Goal: Communication & Community: Share content

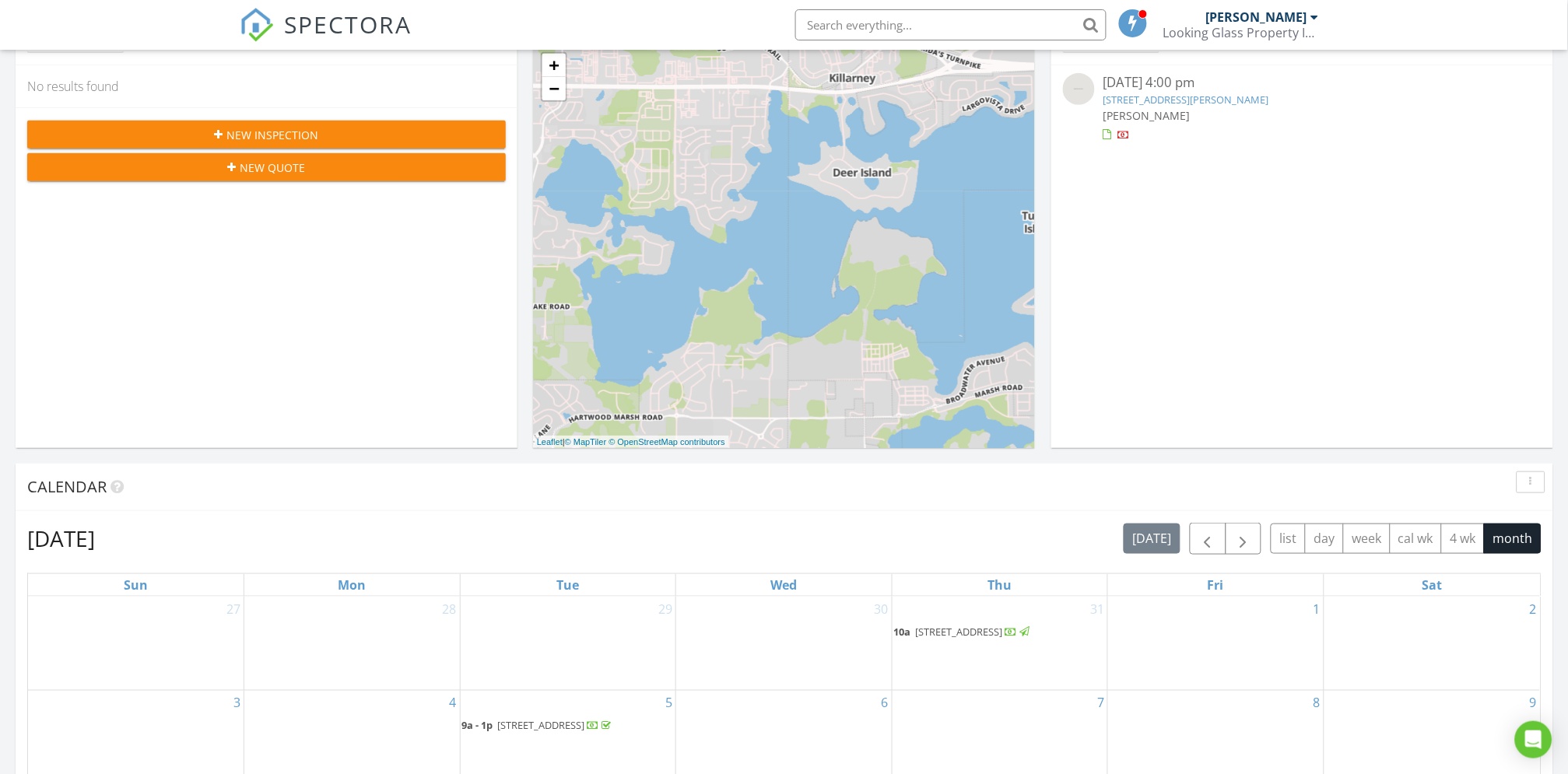
scroll to position [173, 0]
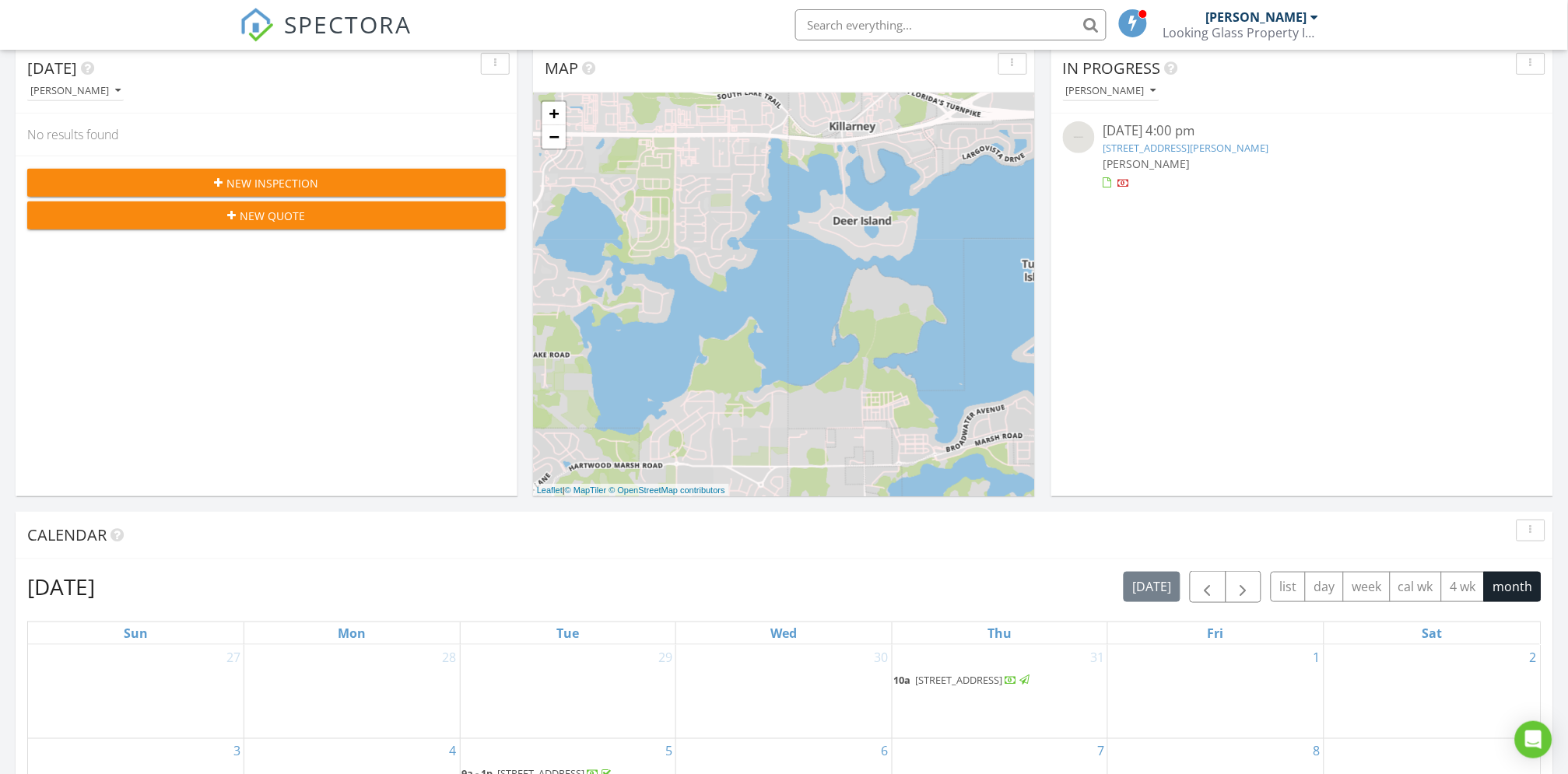
click at [1206, 143] on link "14080 Rex Rd, Orlando, FL 32801" at bounding box center [1185, 148] width 166 height 14
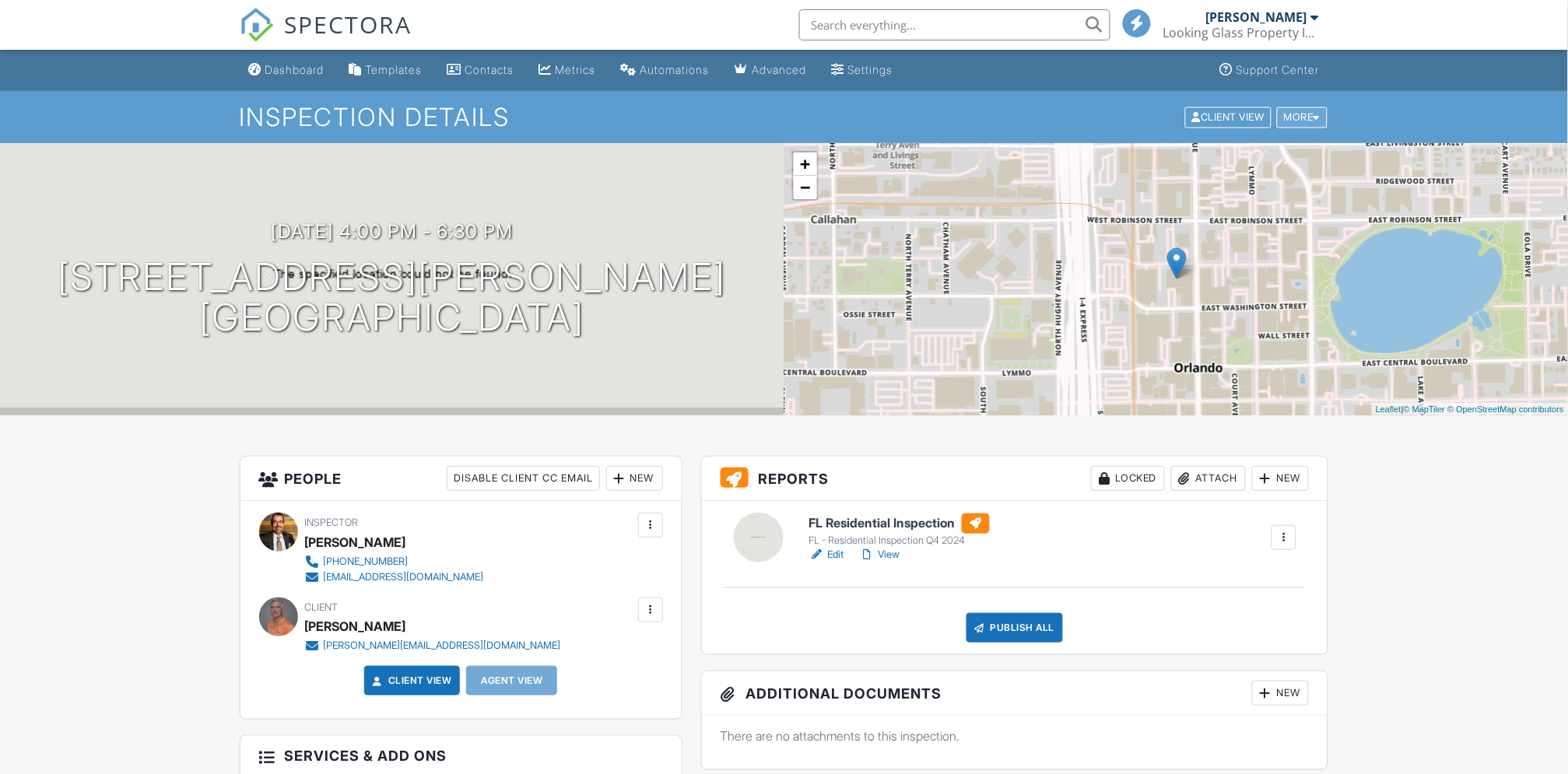
click at [1315, 113] on div at bounding box center [1317, 116] width 7 height 10
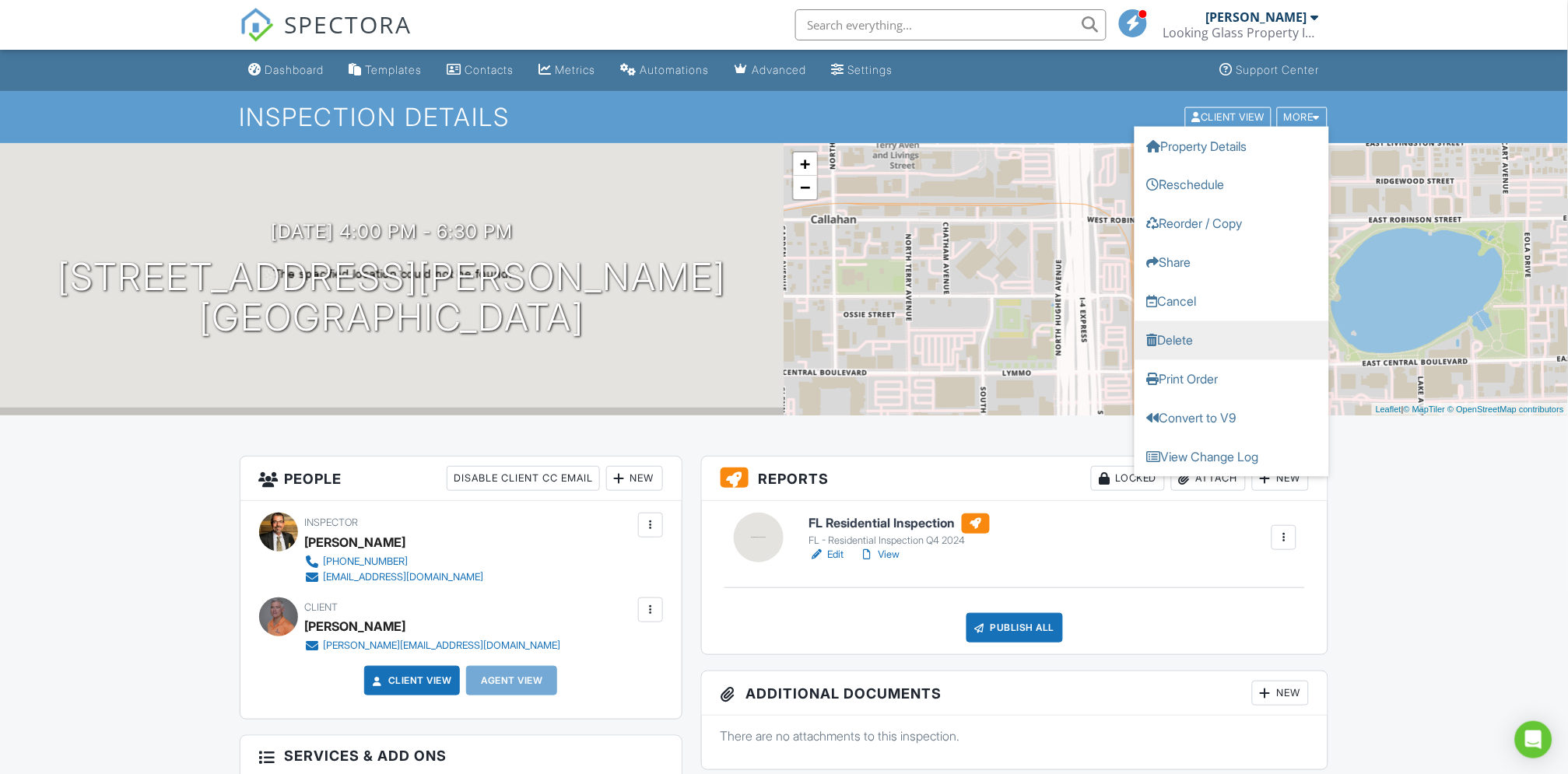
click at [1186, 336] on link "Delete" at bounding box center [1231, 339] width 195 height 39
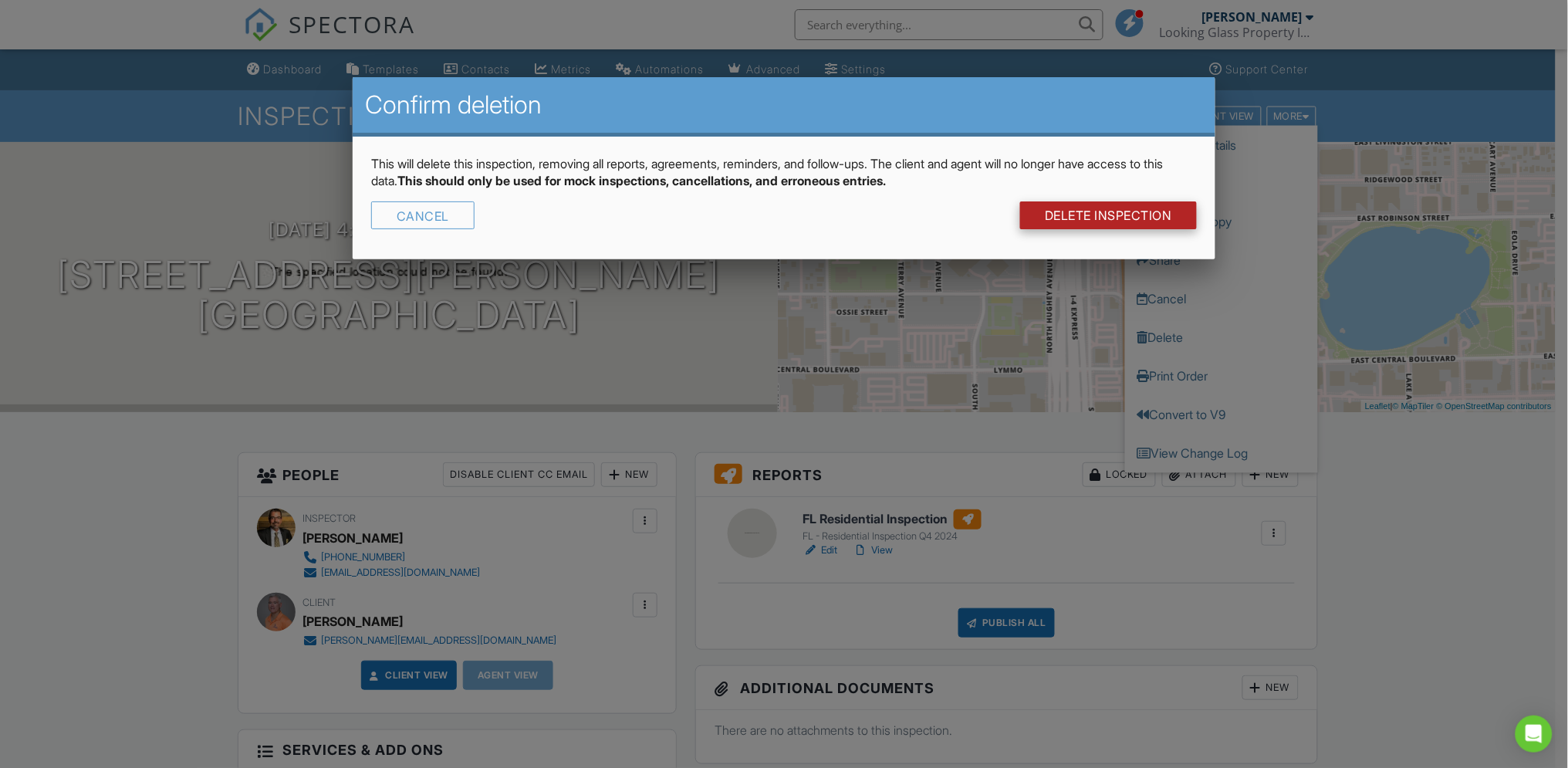
click at [1097, 214] on link "DELETE Inspection" at bounding box center [1108, 215] width 177 height 27
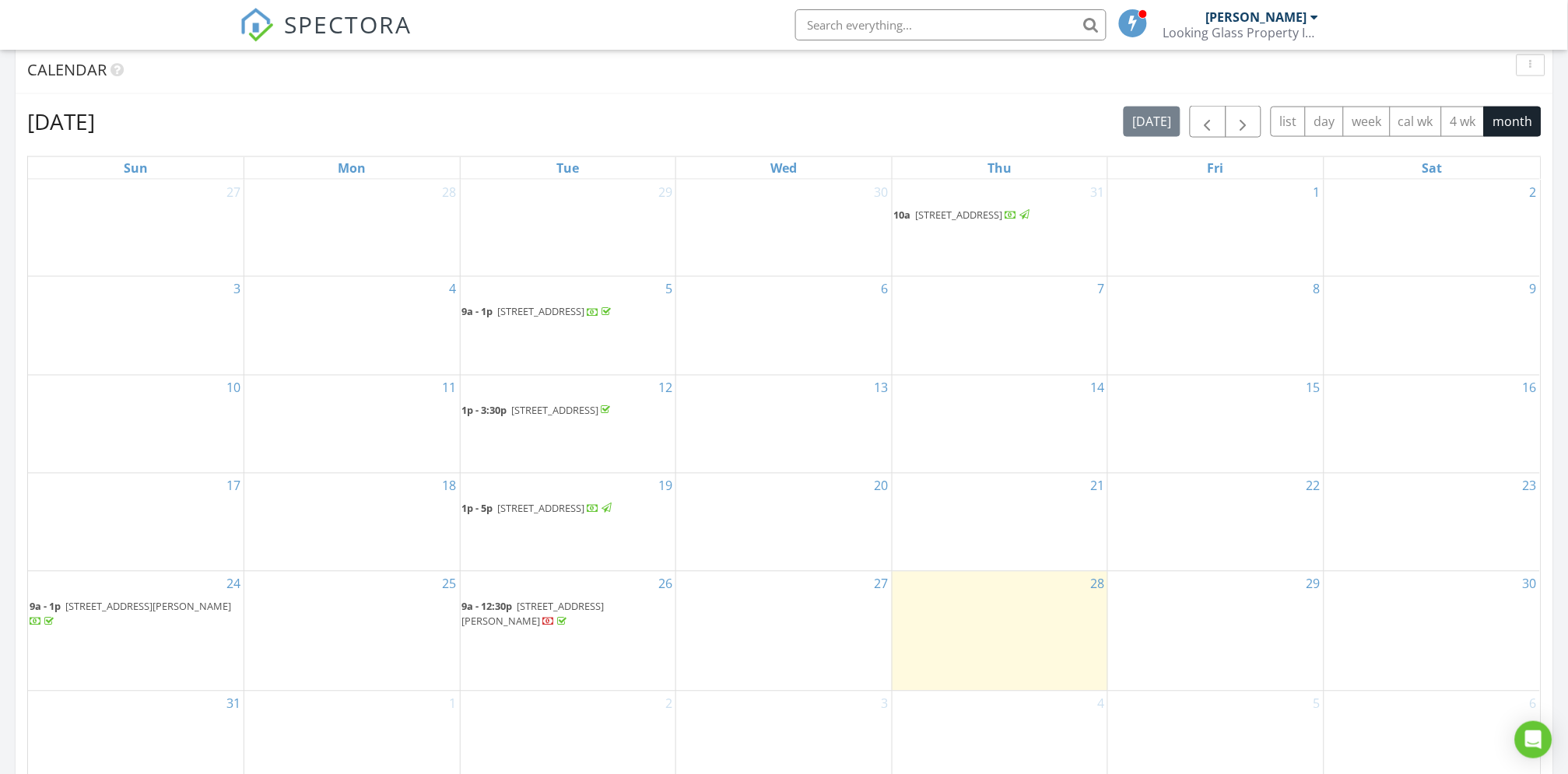
scroll to position [778, 0]
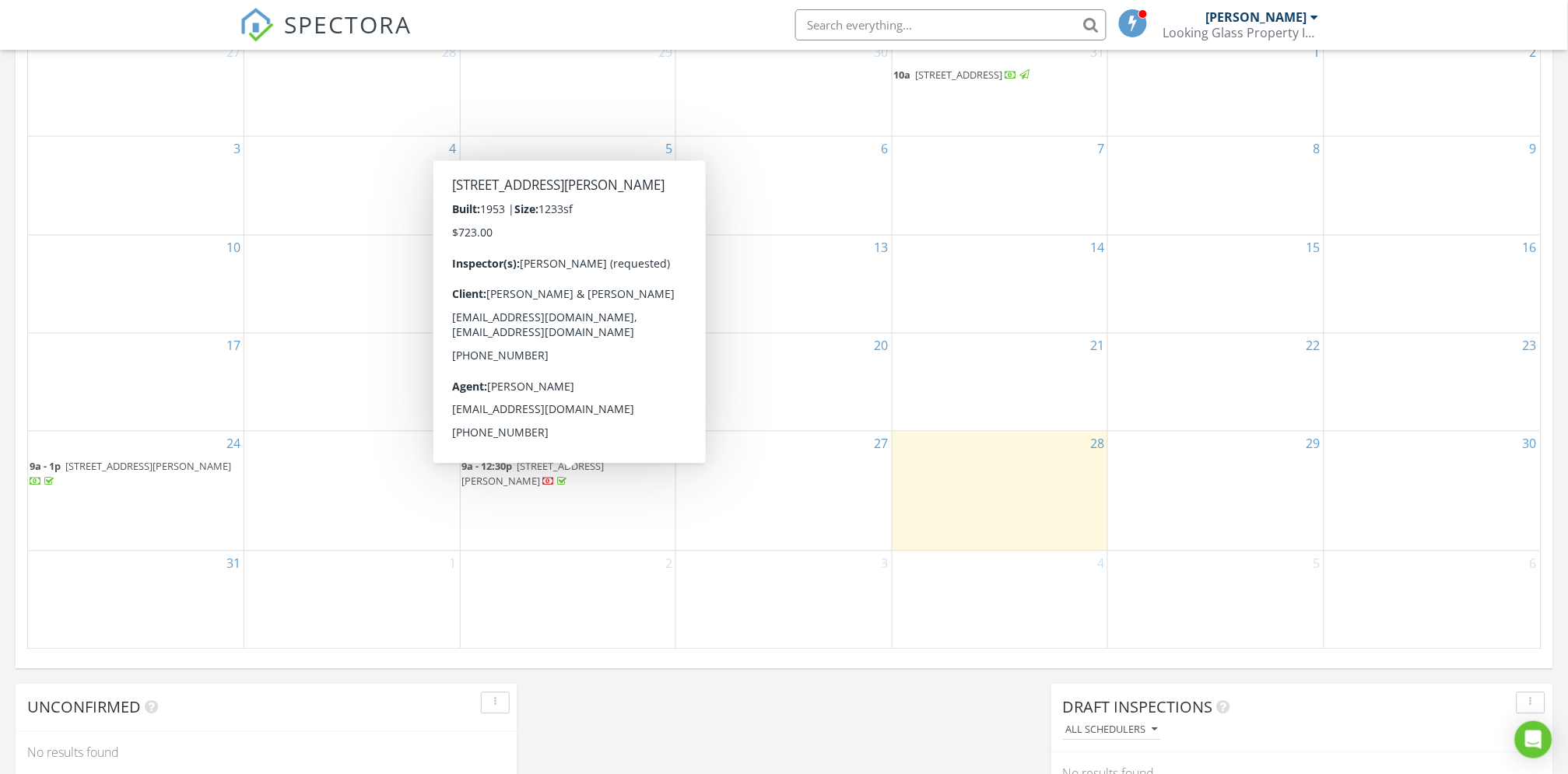
click at [535, 482] on span "1611 San Charles Dr, Dunedin 34698" at bounding box center [533, 473] width 142 height 29
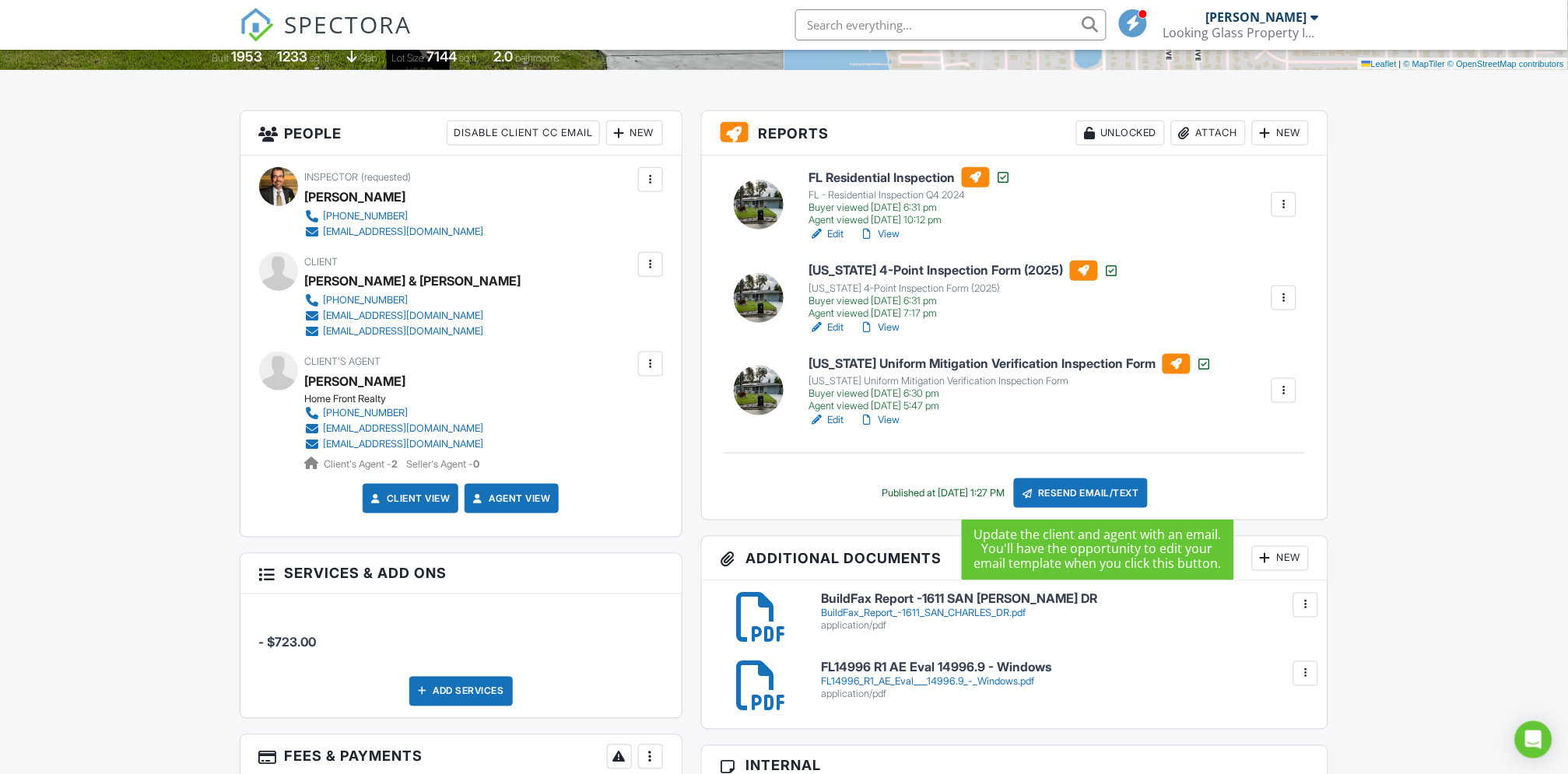
click at [1084, 491] on div "Resend Email/Text" at bounding box center [1080, 494] width 134 height 30
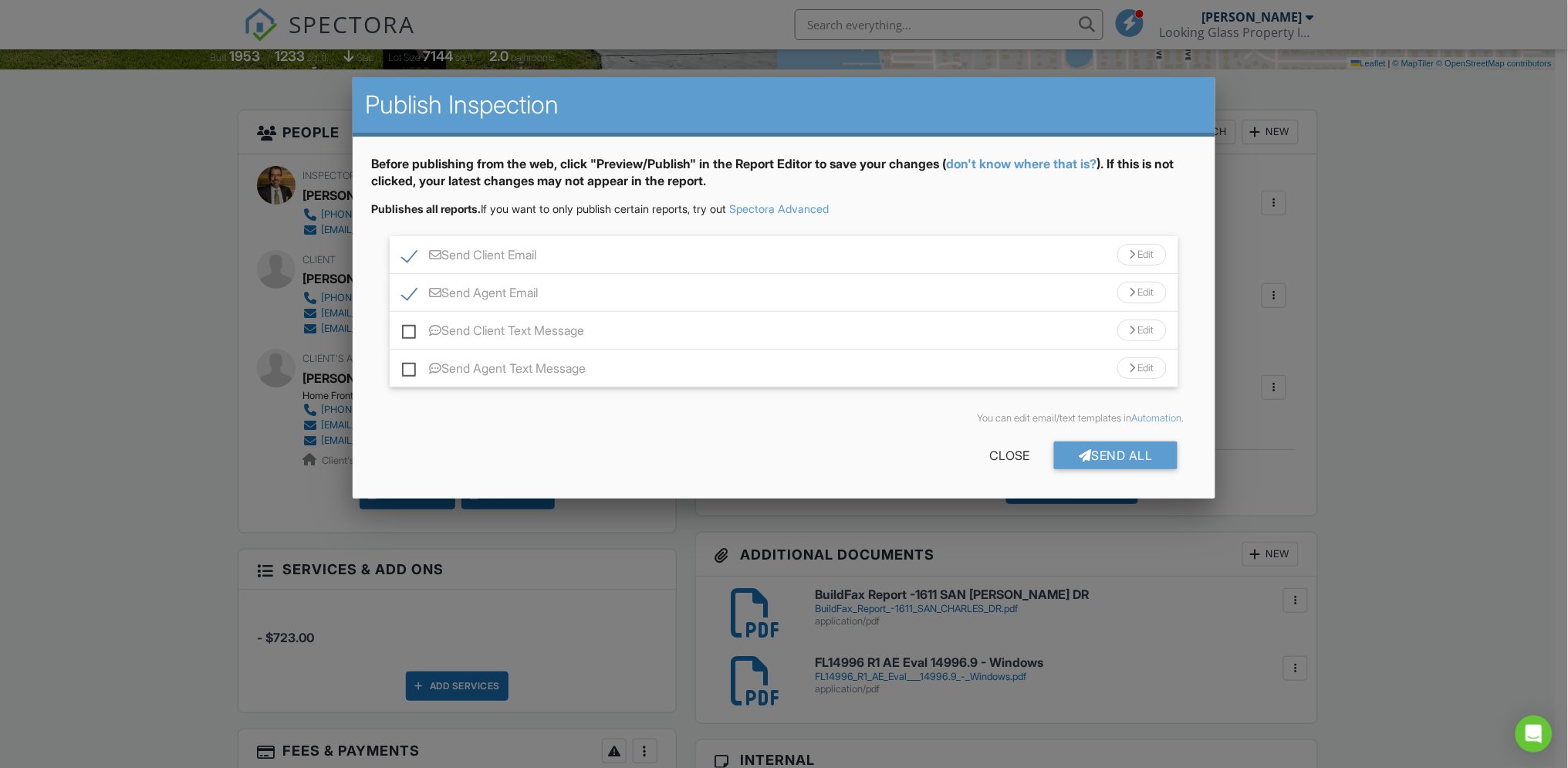
click at [675, 258] on div "Send Client Email Edit" at bounding box center [784, 254] width 789 height 38
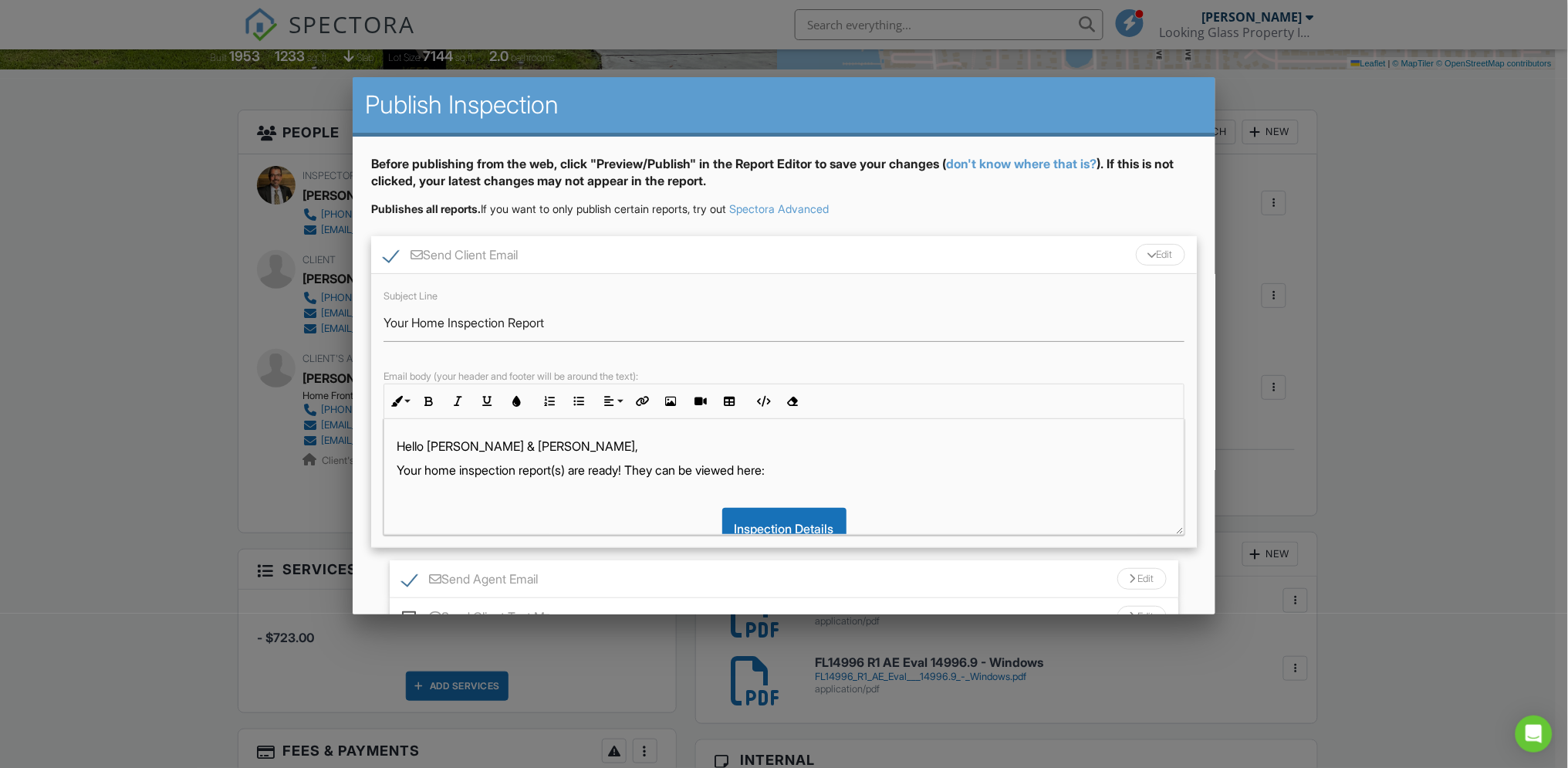
click at [401, 458] on div "Hello Raymond & Mary, Your home inspection report(s) are ready! They can be vie…" at bounding box center [784, 529] width 800 height 220
click at [536, 447] on p "Hello [PERSON_NAME] & [PERSON_NAME]," at bounding box center [784, 446] width 775 height 17
drag, startPoint x: 536, startPoint y: 447, endPoint x: 727, endPoint y: 449, distance: 191.0
click at [474, 448] on p "Hello [PERSON_NAME] & [PERSON_NAME]," at bounding box center [784, 446] width 775 height 17
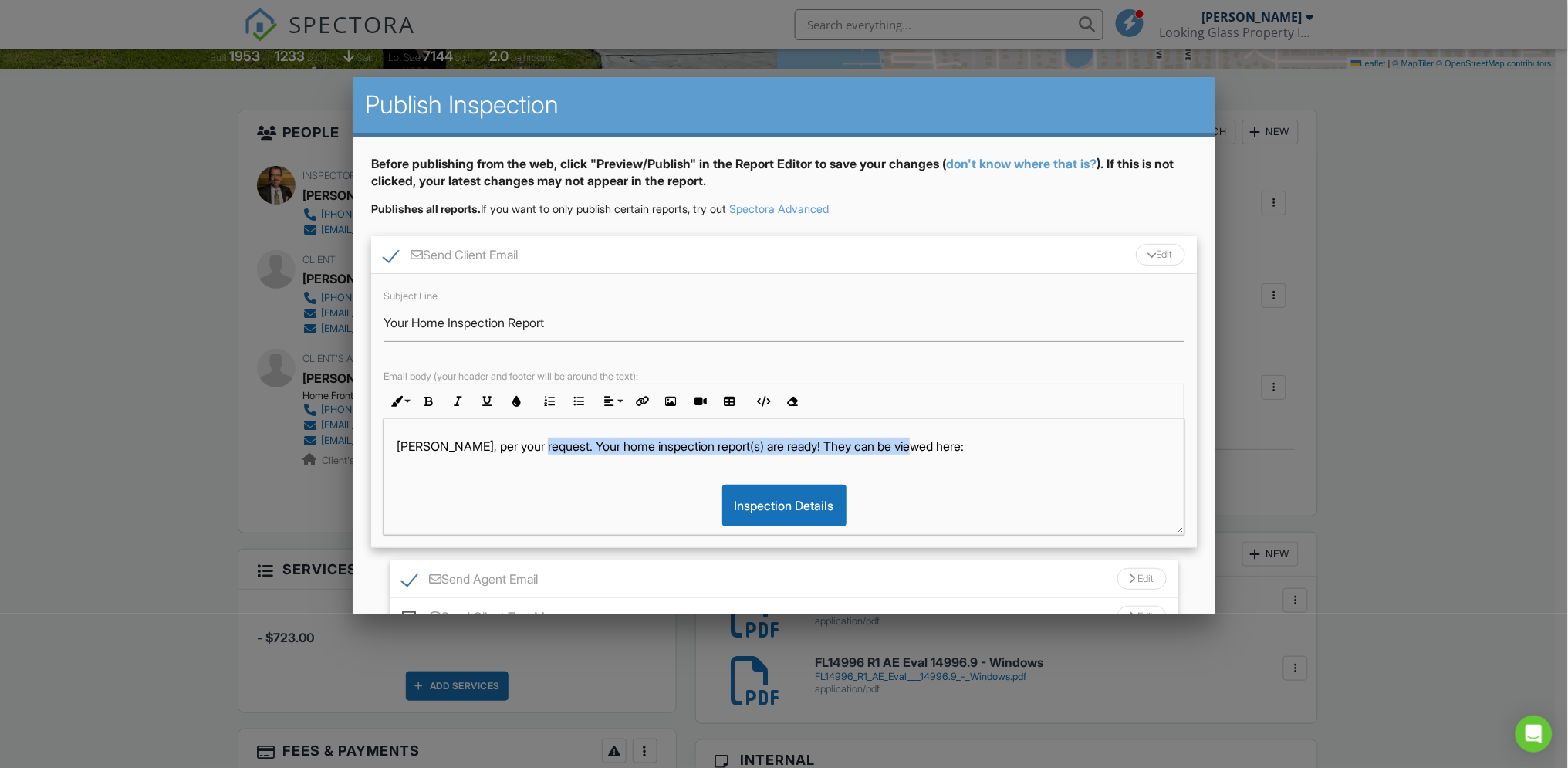
drag, startPoint x: 537, startPoint y: 445, endPoint x: 994, endPoint y: 438, distance: 457.1
click at [994, 438] on p "Mary, per your request. Your home inspection report(s) are ready! They can be v…" at bounding box center [784, 446] width 775 height 17
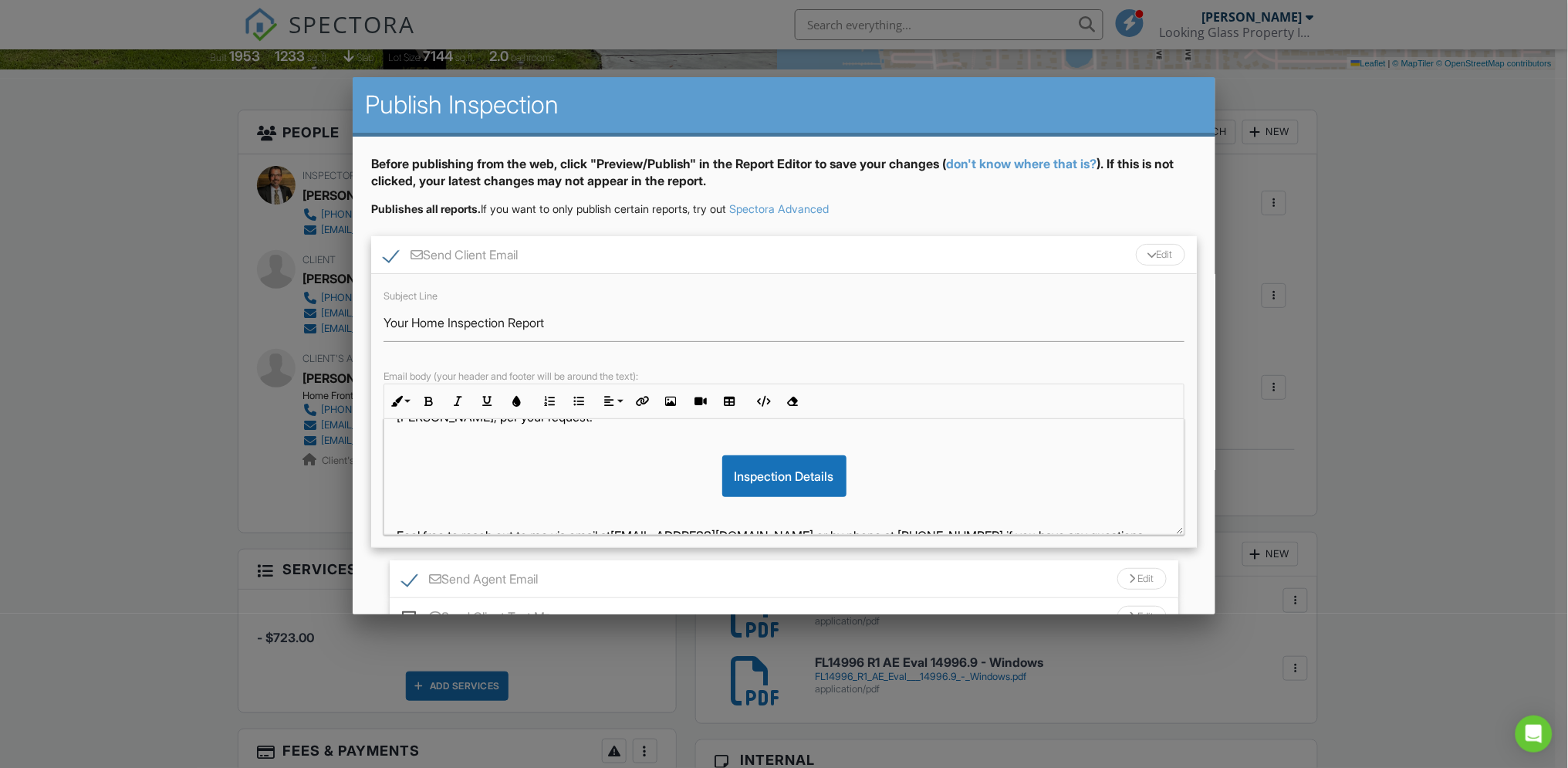
scroll to position [81, 0]
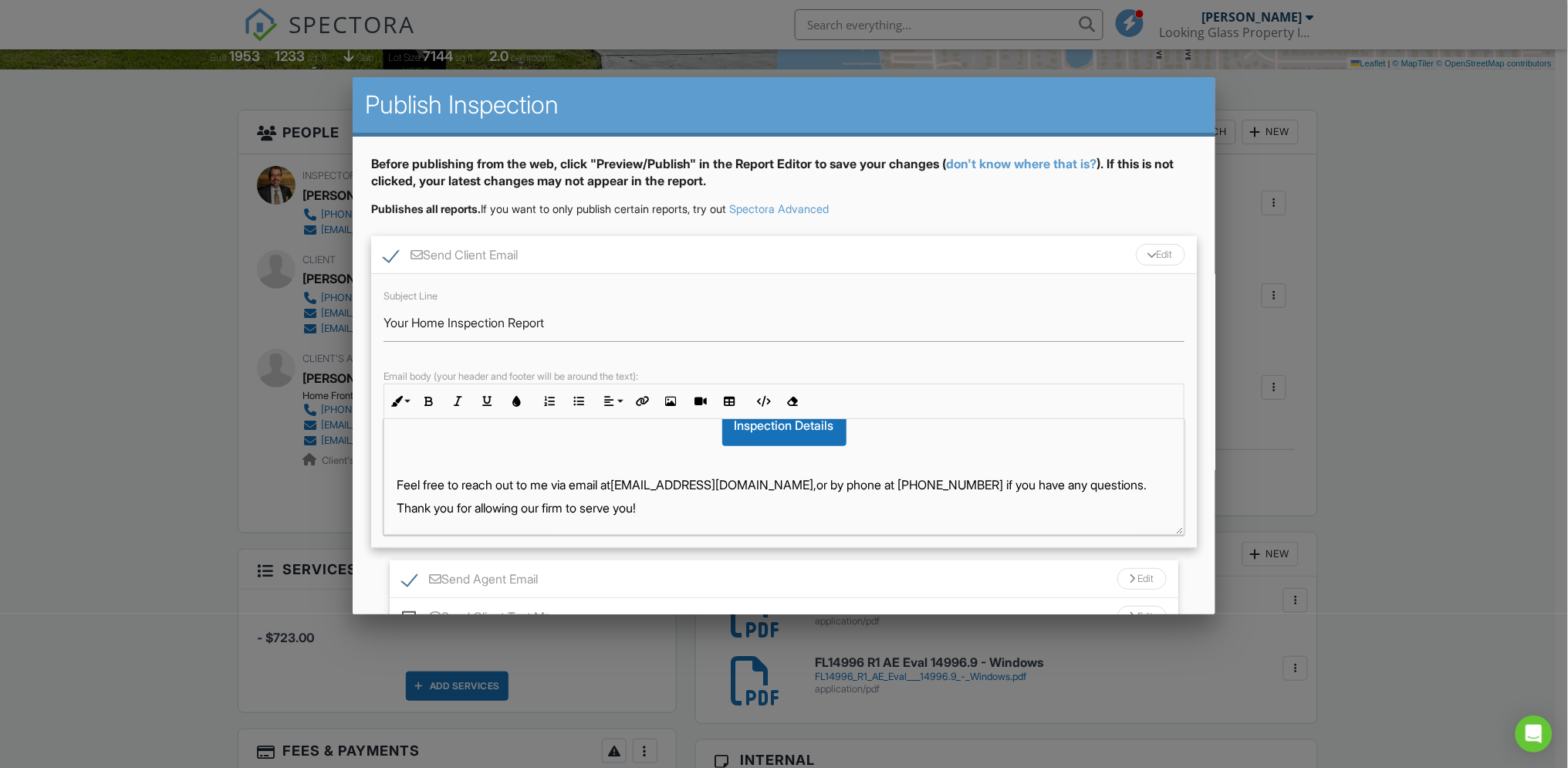
click at [1013, 575] on div "Send Agent Email Edit" at bounding box center [784, 579] width 789 height 38
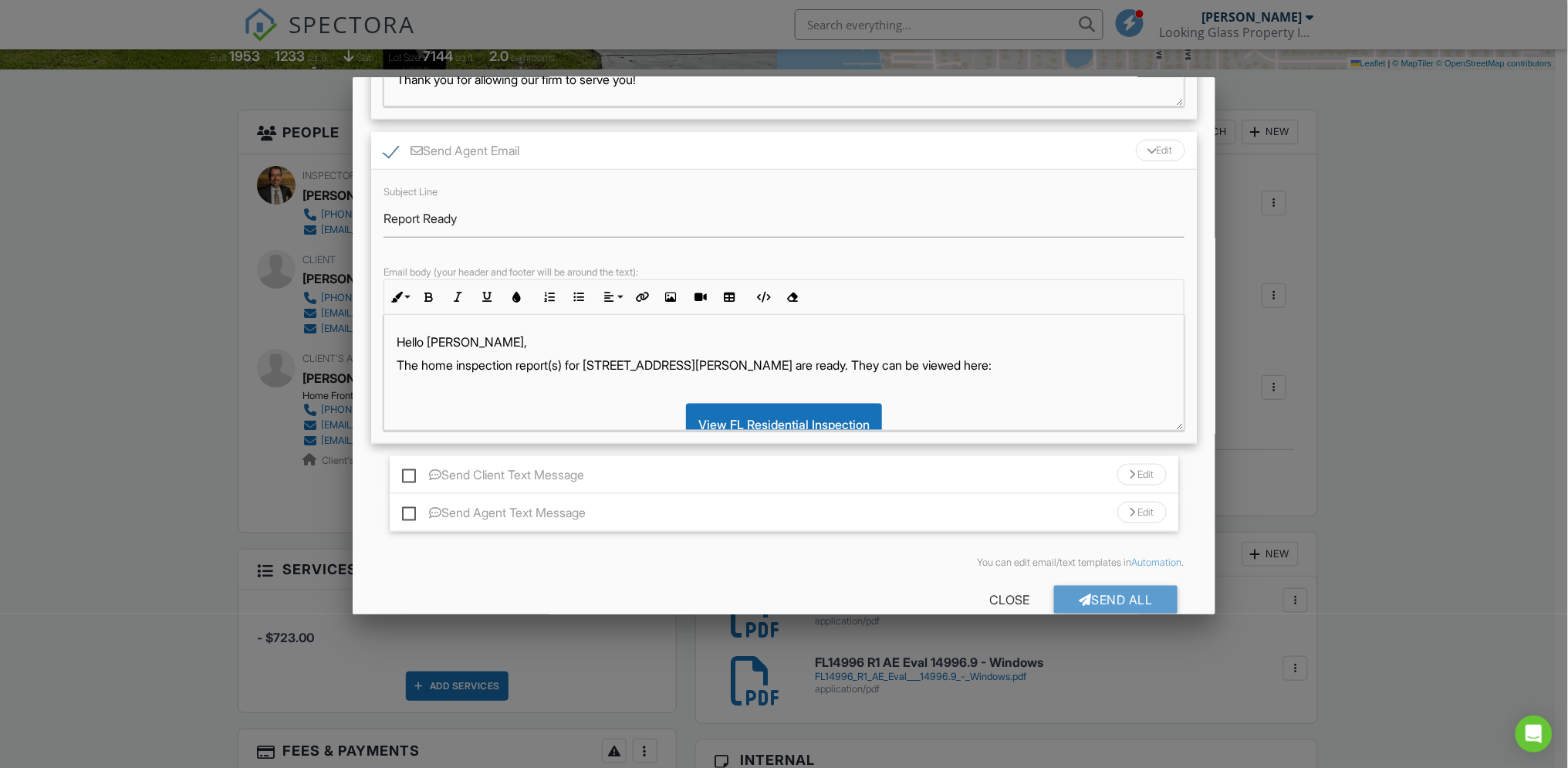
scroll to position [456, 0]
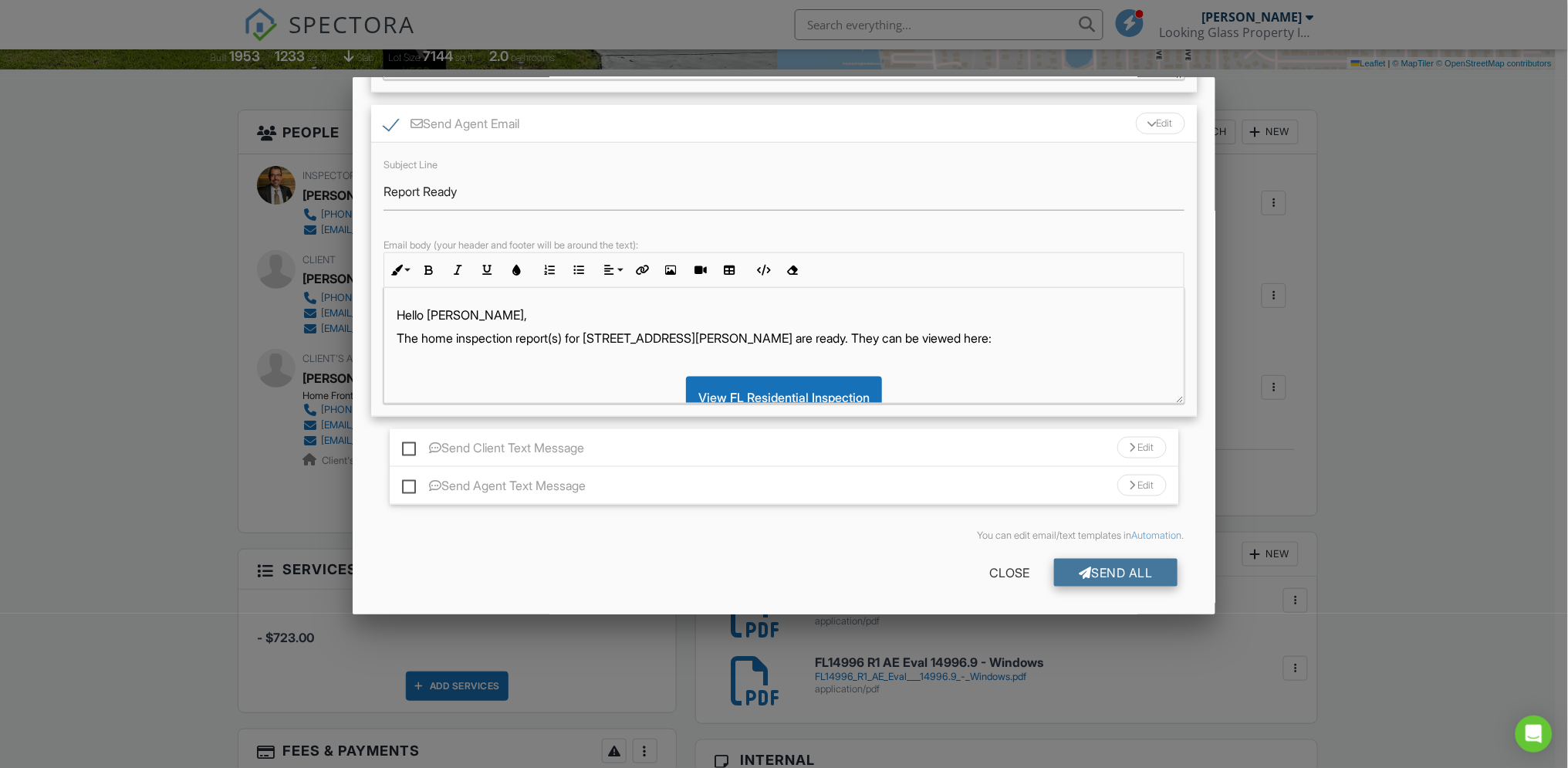
click at [1101, 573] on div "Send All" at bounding box center [1115, 573] width 124 height 27
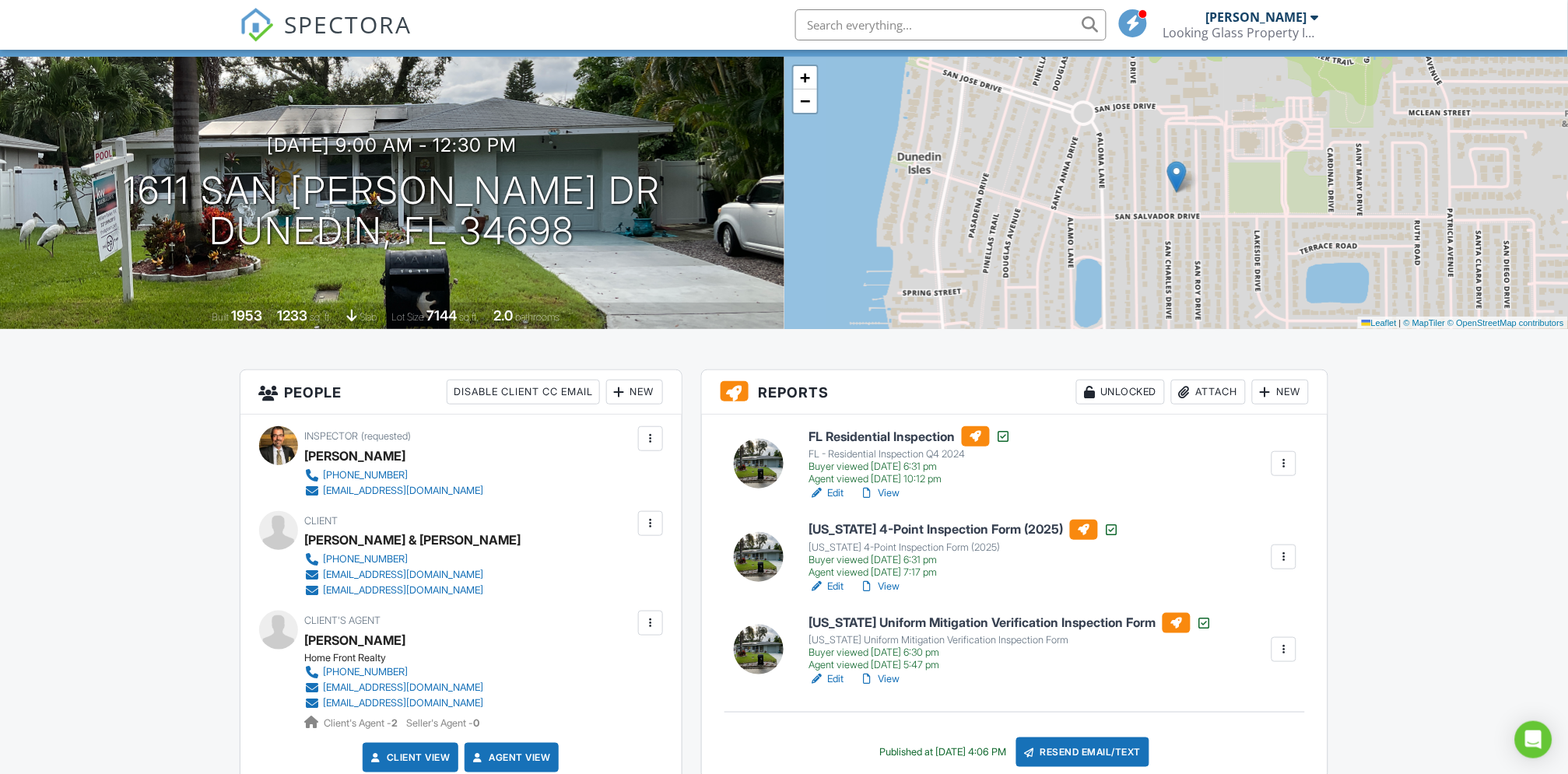
scroll to position [173, 0]
